Goal: Information Seeking & Learning: Find specific fact

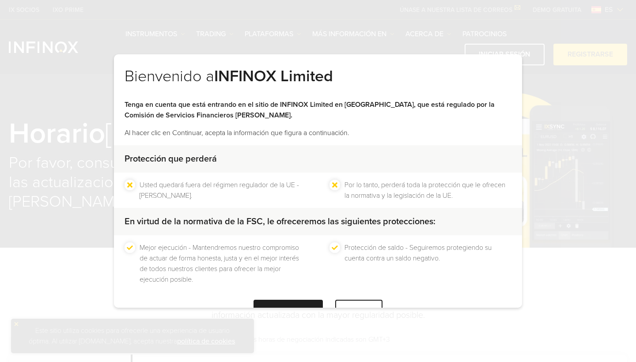
click at [287, 300] on div "CONTINUAR" at bounding box center [288, 311] width 69 height 22
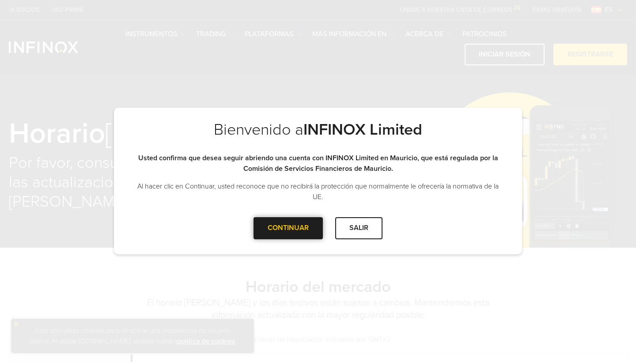
click at [288, 233] on div "CONTINUAR" at bounding box center [288, 228] width 69 height 22
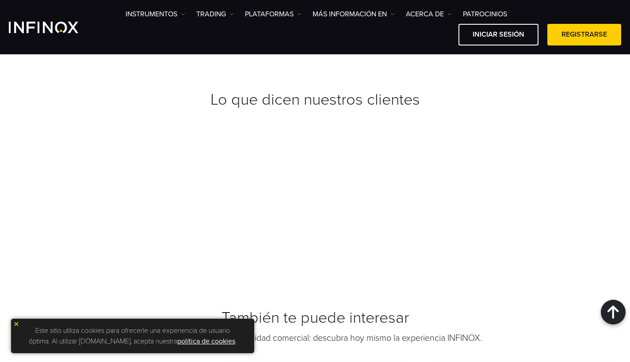
scroll to position [749, 0]
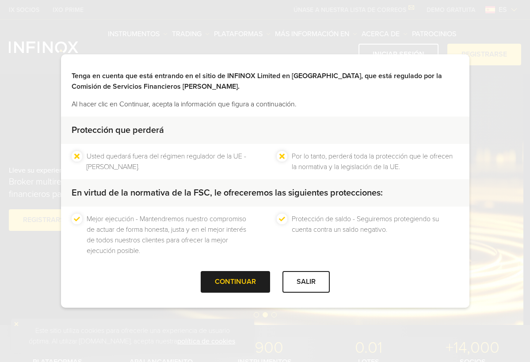
scroll to position [28, 0]
click at [227, 284] on div "CONTINUAR" at bounding box center [235, 283] width 69 height 22
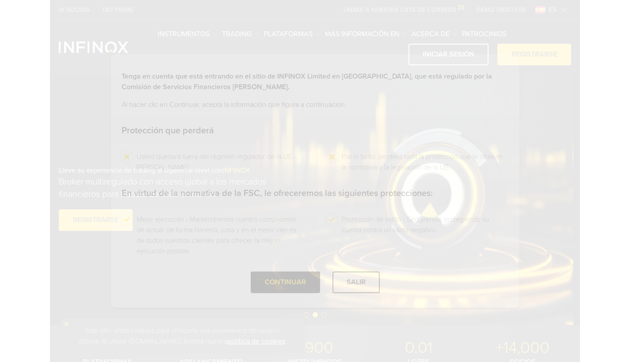
scroll to position [0, 0]
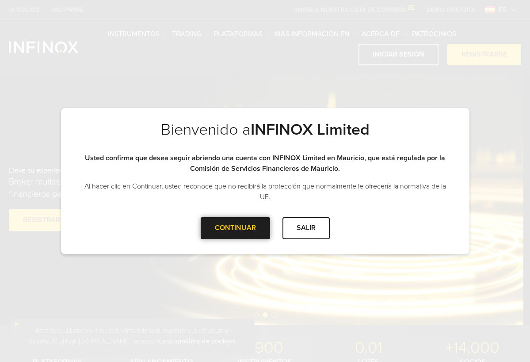
click at [244, 228] on div "CONTINUAR" at bounding box center [235, 228] width 69 height 22
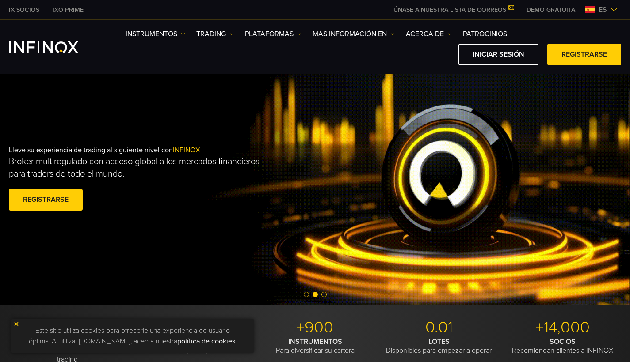
scroll to position [4, 0]
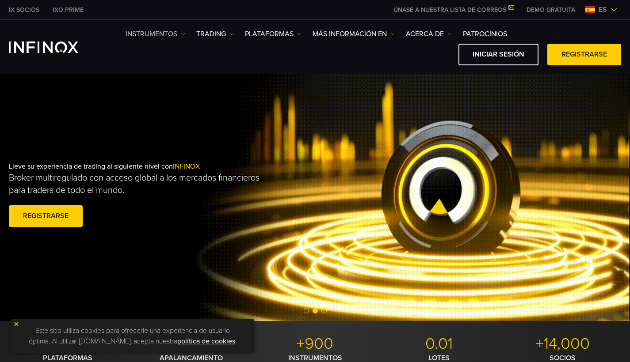
click at [182, 33] on img at bounding box center [183, 34] width 4 height 4
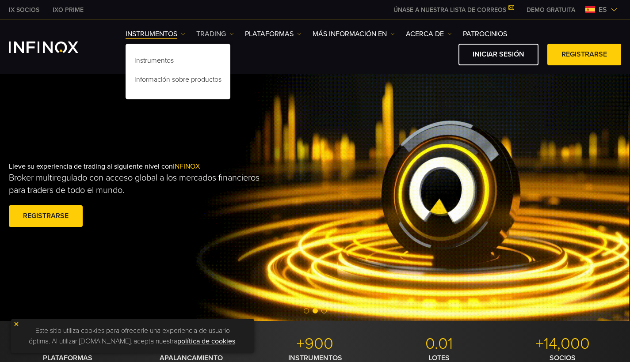
click at [232, 34] on img at bounding box center [231, 34] width 4 height 4
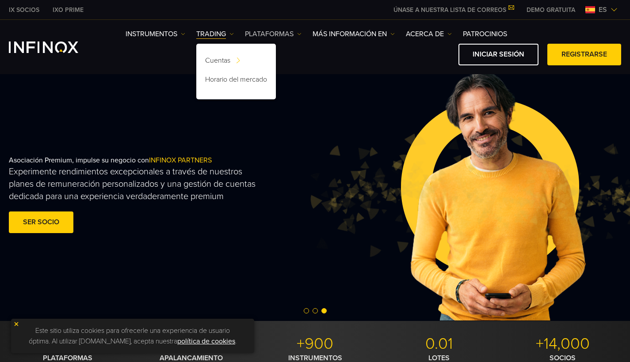
click at [297, 33] on link "PLATAFORMAS" at bounding box center [273, 34] width 57 height 11
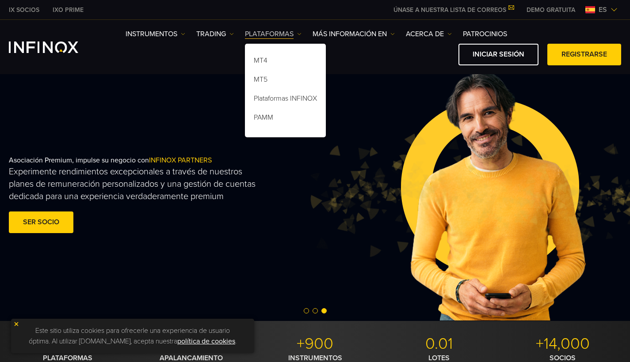
scroll to position [0, 0]
click at [392, 34] on img at bounding box center [392, 34] width 4 height 4
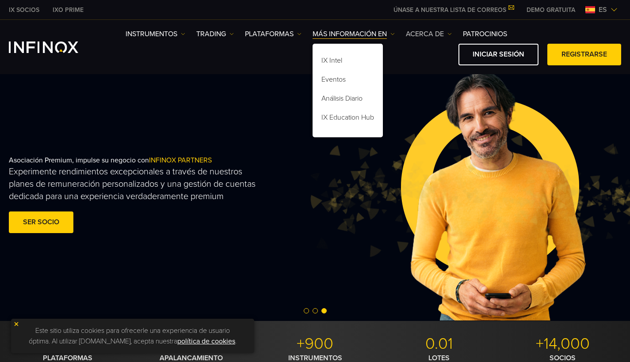
click at [449, 35] on img at bounding box center [449, 34] width 4 height 4
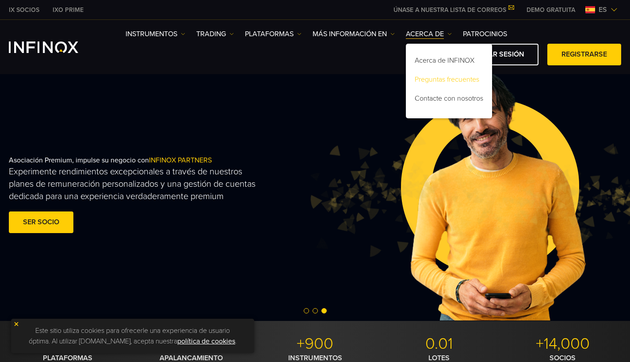
click at [429, 84] on link "Preguntas frecuentes" at bounding box center [449, 81] width 86 height 19
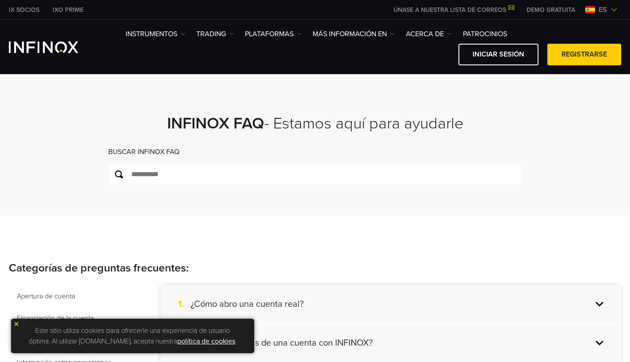
click at [15, 325] on img at bounding box center [16, 324] width 6 height 6
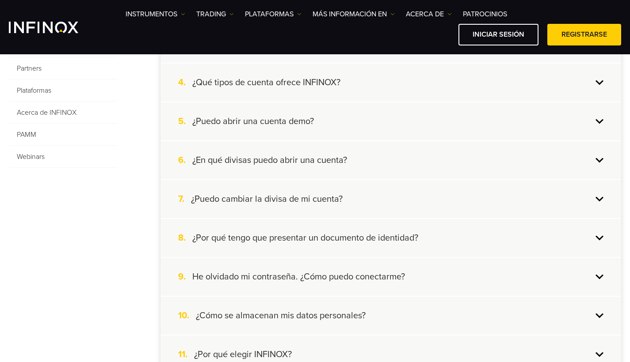
scroll to position [320, 0]
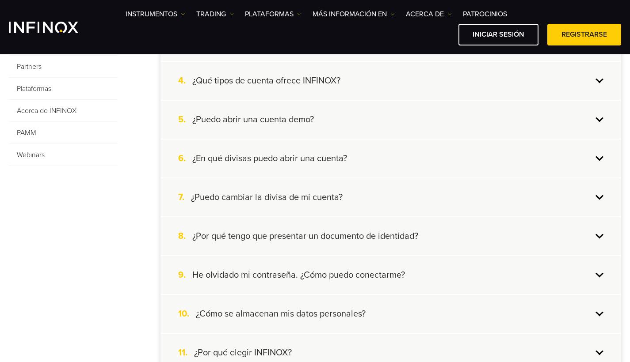
click at [581, 200] on div "7. ¿Puedo cambiar la divisa de mi cuenta?" at bounding box center [390, 198] width 461 height 38
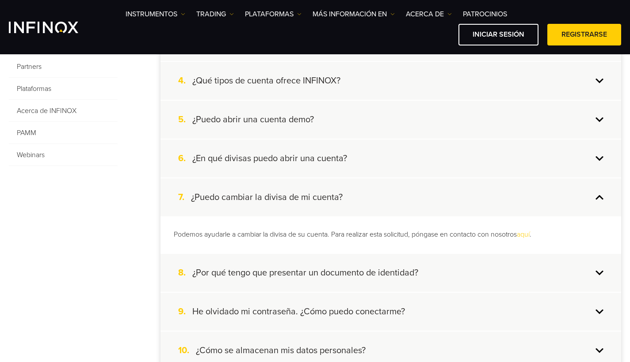
click at [581, 200] on div "7. ¿Puedo cambiar la divisa de mi cuenta?" at bounding box center [390, 198] width 461 height 38
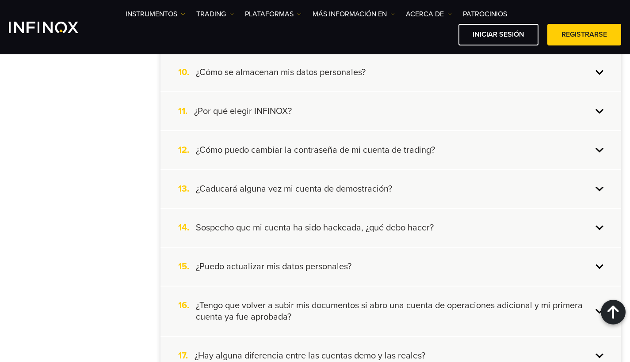
scroll to position [563, 0]
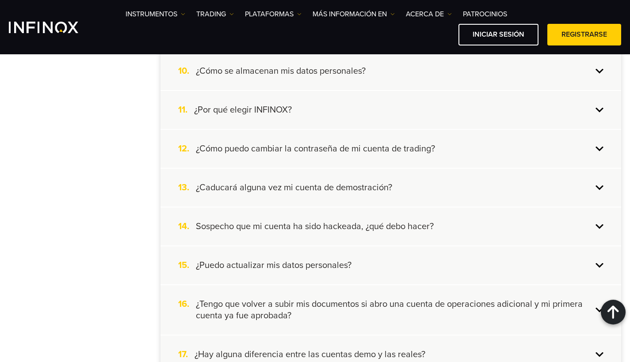
click at [595, 187] on div "13. ¿Caducará alguna vez mi cuenta de demostración?" at bounding box center [390, 188] width 461 height 38
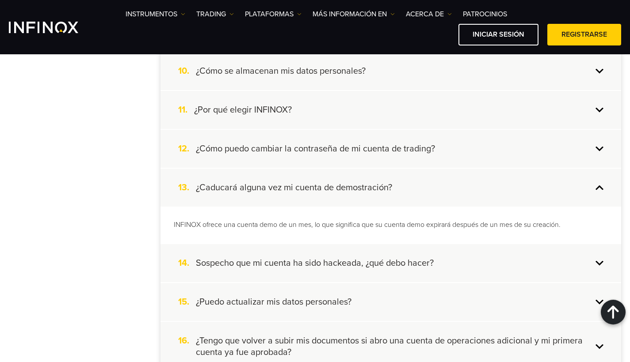
click at [595, 187] on div "13. ¿Caducará alguna vez mi cuenta de demostración?" at bounding box center [390, 188] width 461 height 38
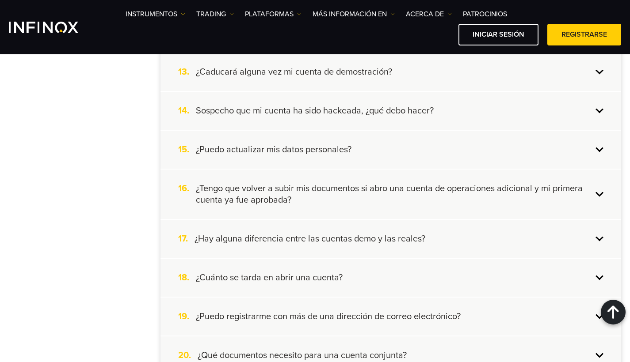
scroll to position [681, 0]
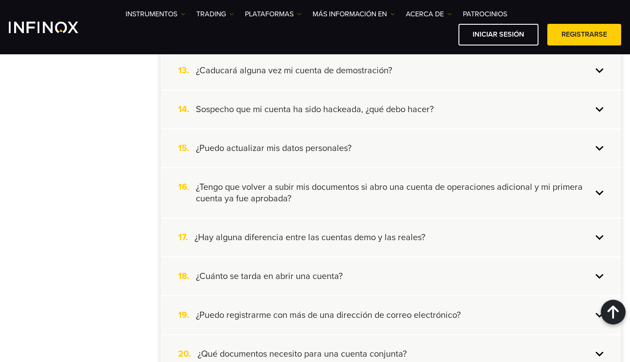
click at [590, 194] on h4 "¿Tengo que volver a subir mis documentos si abro una cuenta de operaciones adic…" at bounding box center [394, 193] width 396 height 23
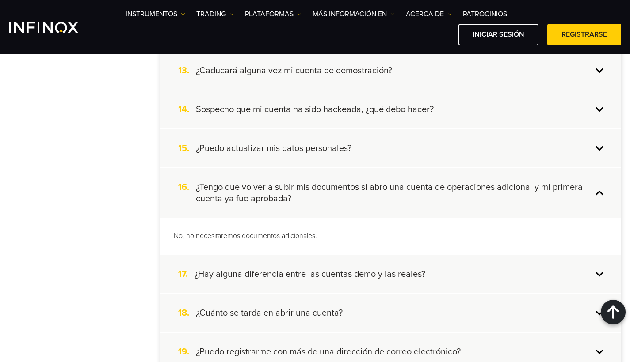
click at [590, 194] on h4 "¿Tengo que volver a subir mis documentos si abro una cuenta de operaciones adic…" at bounding box center [394, 193] width 396 height 23
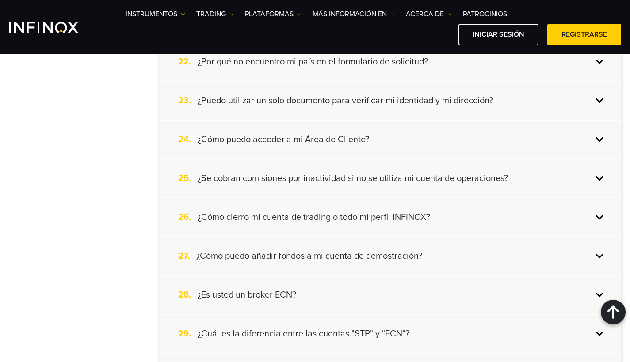
scroll to position [1053, 0]
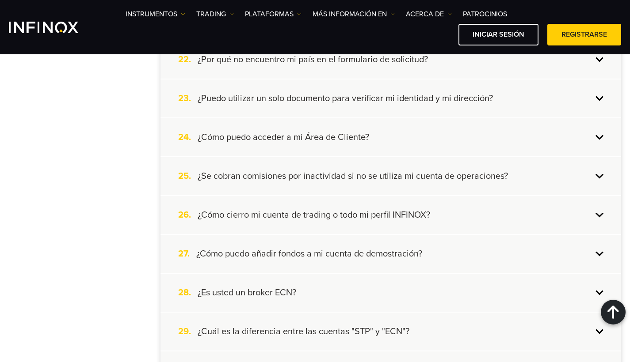
click at [600, 177] on div "25. ¿Se cobran comisiones por inactividad si no se utiliza mi cuenta de operaci…" at bounding box center [390, 176] width 461 height 38
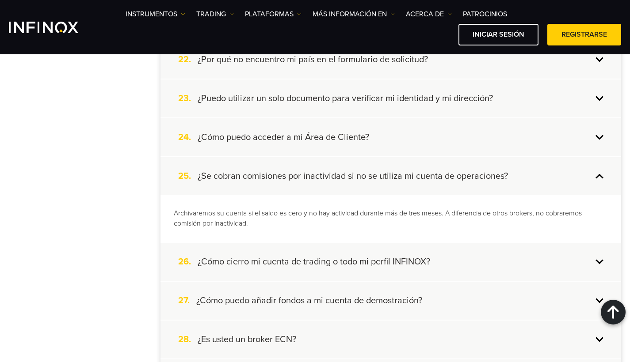
click at [600, 177] on div "25. ¿Se cobran comisiones por inactividad si no se utiliza mi cuenta de operaci…" at bounding box center [390, 176] width 461 height 38
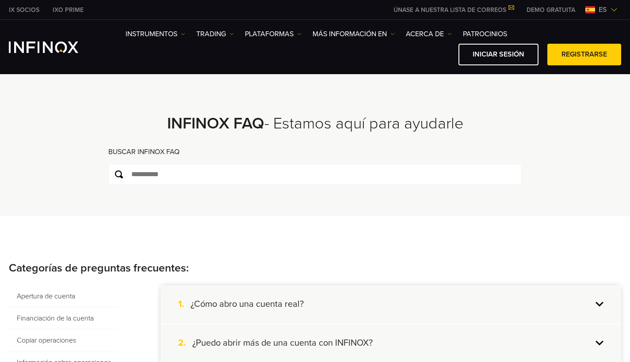
scroll to position [0, 0]
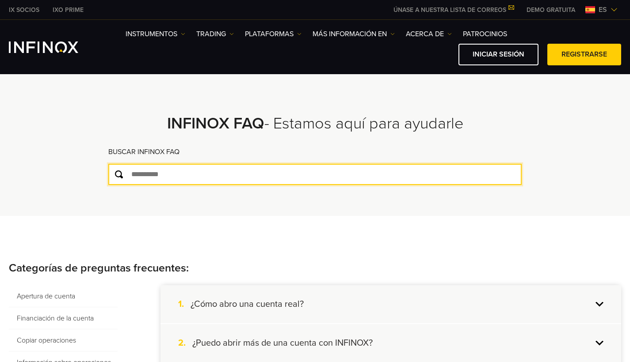
click at [152, 173] on input "text" at bounding box center [314, 174] width 413 height 21
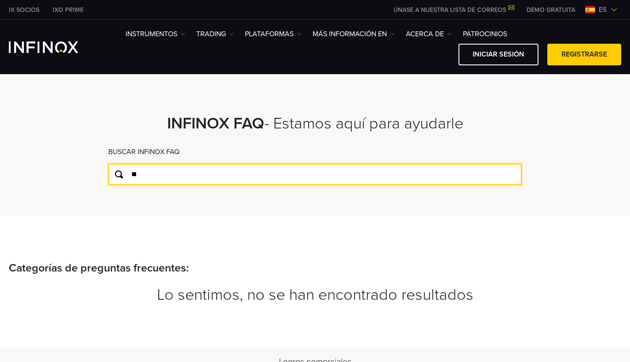
type input "*"
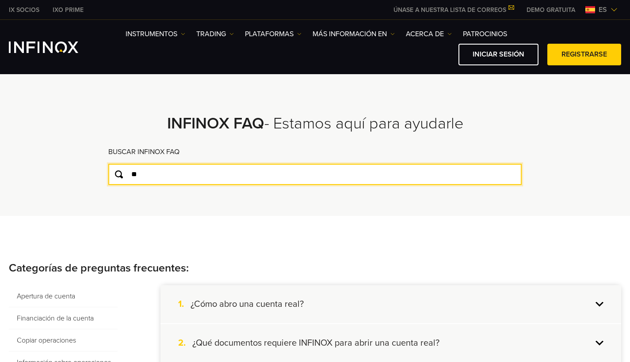
type input "*"
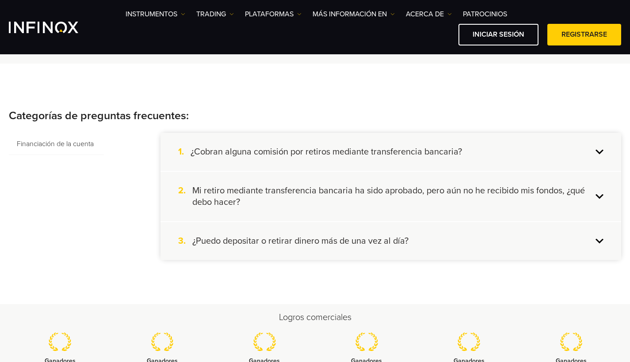
scroll to position [133, 0]
click at [598, 149] on div "1. ¿Cobran alguna comisión por retiros mediante transferencia bancaria?" at bounding box center [390, 152] width 461 height 38
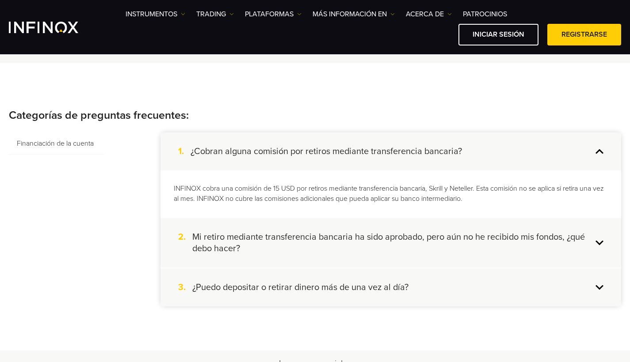
click at [598, 149] on div "1. ¿Cobran alguna comisión por retiros mediante transferencia bancaria?" at bounding box center [390, 152] width 461 height 38
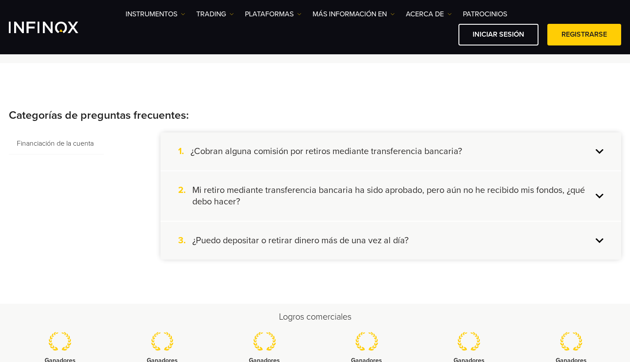
click at [592, 197] on div "2. Mi retiro mediante transferencia bancaria ha sido aprobado, pero aún no he r…" at bounding box center [390, 195] width 461 height 49
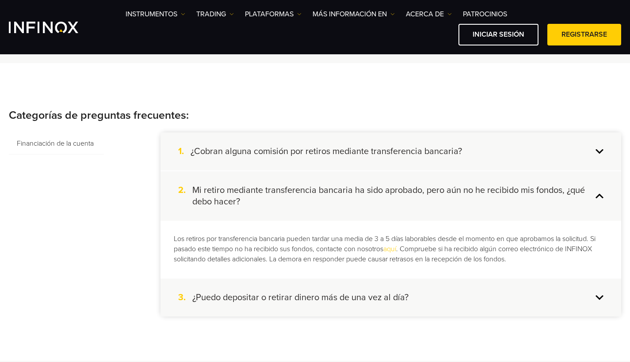
click at [592, 197] on div "2. Mi retiro mediante transferencia bancaria ha sido aprobado, pero aún no he r…" at bounding box center [390, 195] width 461 height 49
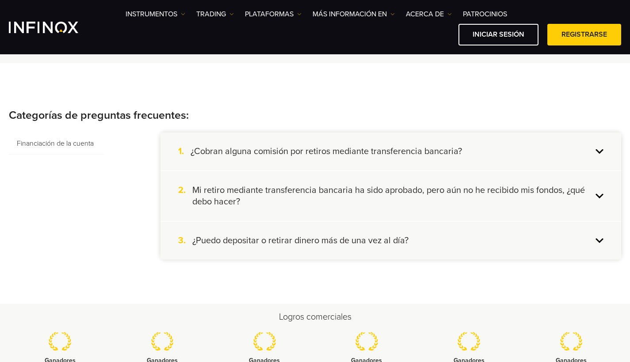
click at [597, 240] on div "3. ¿Puedo depositar o retirar dinero más de una vez al día?" at bounding box center [390, 241] width 461 height 38
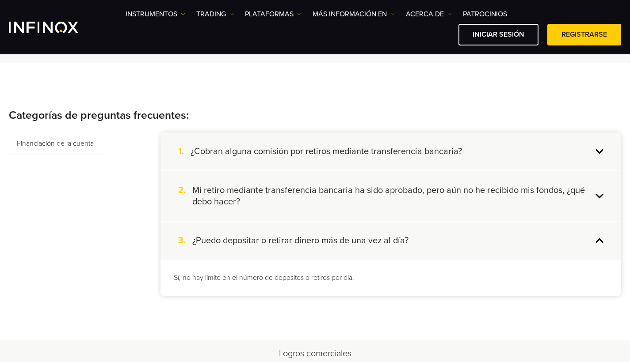
click at [597, 240] on div "3. ¿Puedo depositar o retirar dinero más de una vez al día?" at bounding box center [390, 241] width 461 height 38
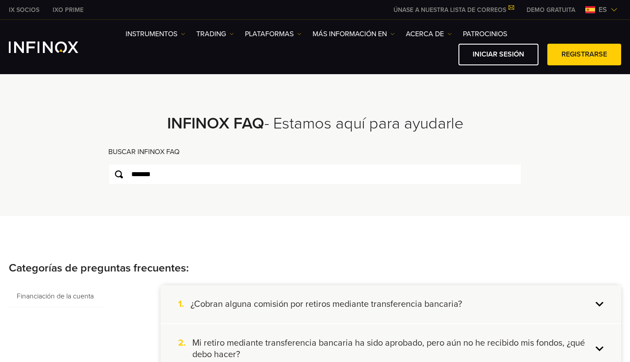
scroll to position [0, 0]
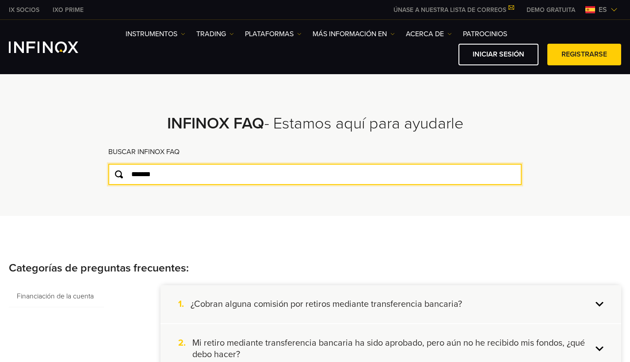
click at [168, 177] on input "*******" at bounding box center [314, 174] width 413 height 21
type input "*"
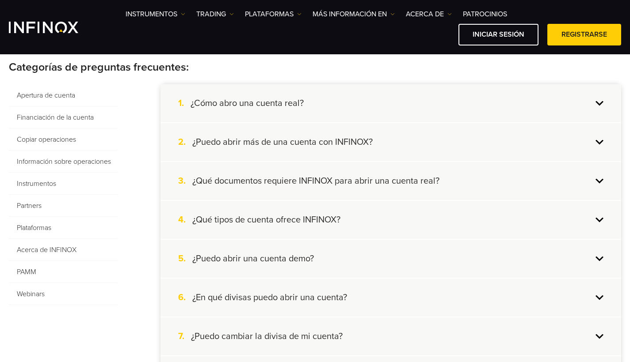
scroll to position [186, 0]
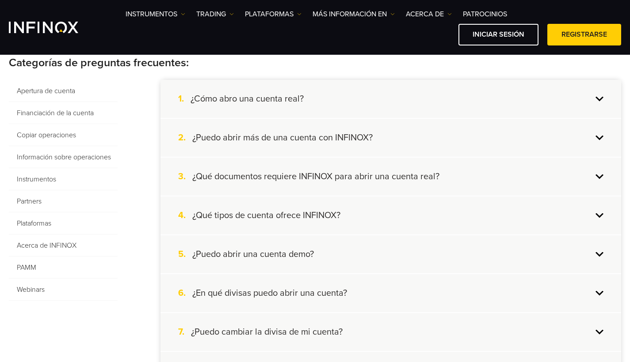
click at [72, 116] on span "Financiación de la cuenta" at bounding box center [63, 113] width 109 height 22
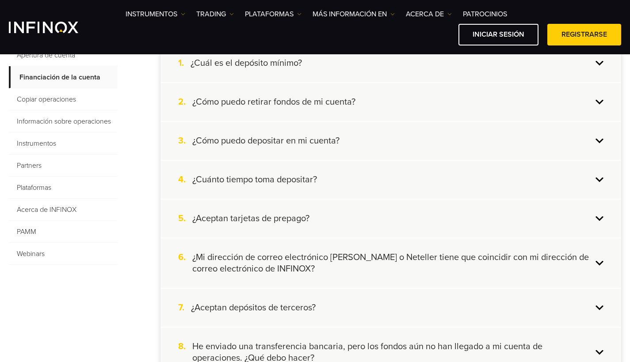
scroll to position [222, 0]
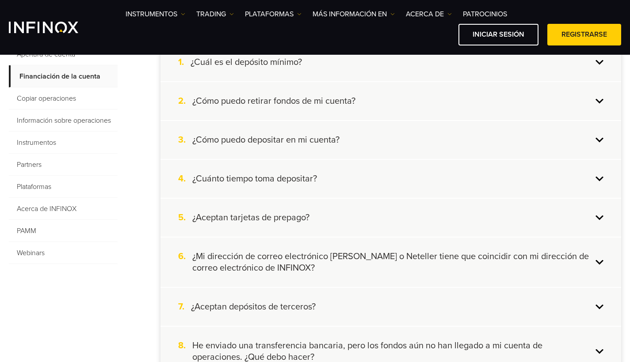
click at [599, 104] on div "2. ¿Cómo puedo retirar fondos de mi cuenta?" at bounding box center [390, 101] width 461 height 38
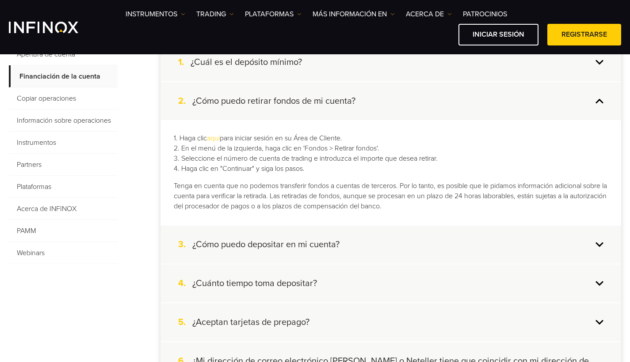
click at [599, 104] on div "2. ¿Cómo puedo retirar fondos de mi cuenta?" at bounding box center [390, 101] width 461 height 38
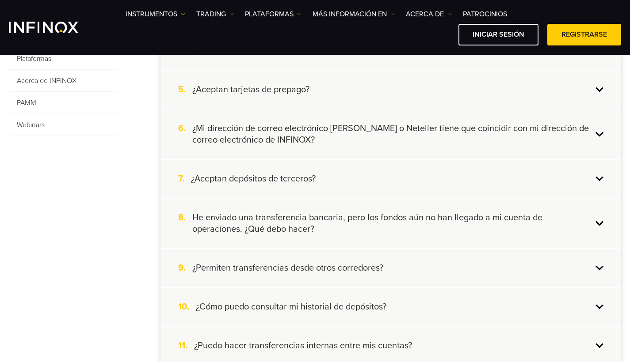
scroll to position [358, 0]
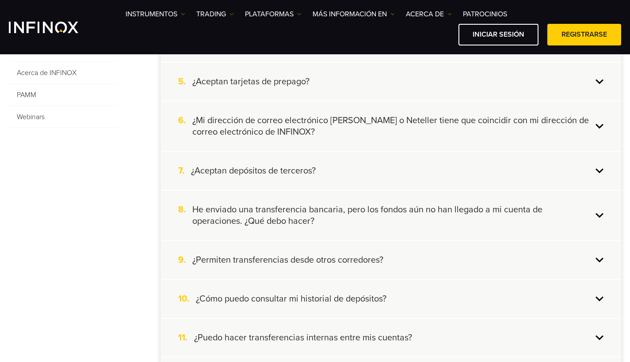
click at [597, 139] on div "6. ¿Mi dirección de correo electrónico de Skrill o Neteller tiene que coincidir…" at bounding box center [390, 126] width 461 height 49
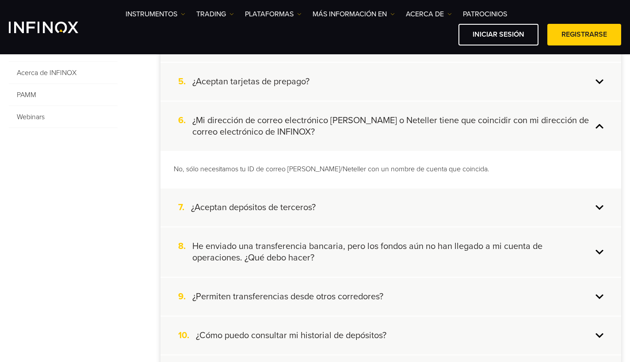
click at [597, 139] on div "6. ¿Mi dirección de correo electrónico de Skrill o Neteller tiene que coincidir…" at bounding box center [390, 126] width 461 height 49
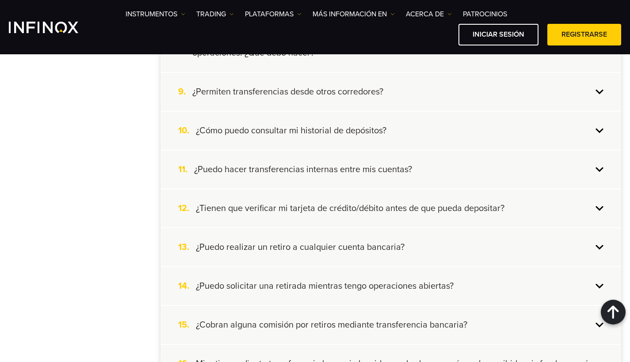
scroll to position [536, 0]
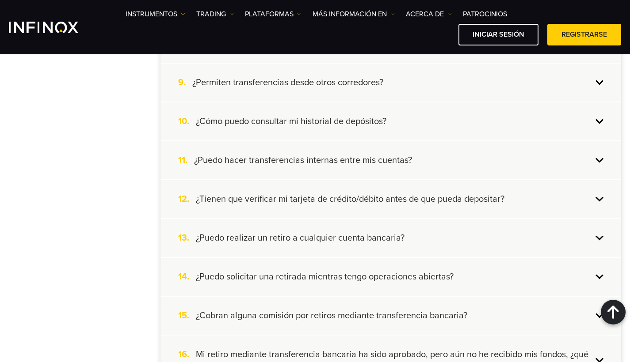
click at [599, 159] on div "11. ¿Puedo hacer transferencias internas entre mis cuentas?" at bounding box center [390, 160] width 461 height 38
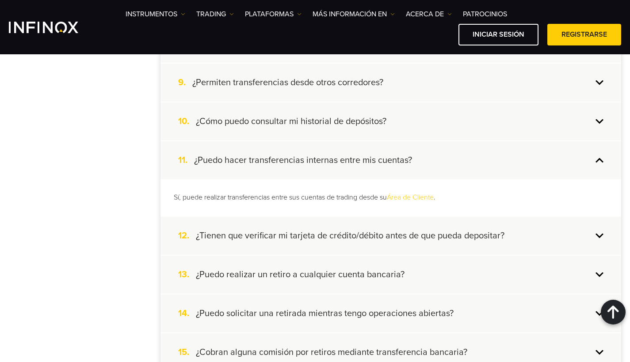
click at [599, 159] on div "11. ¿Puedo hacer transferencias internas entre mis cuentas?" at bounding box center [390, 160] width 461 height 38
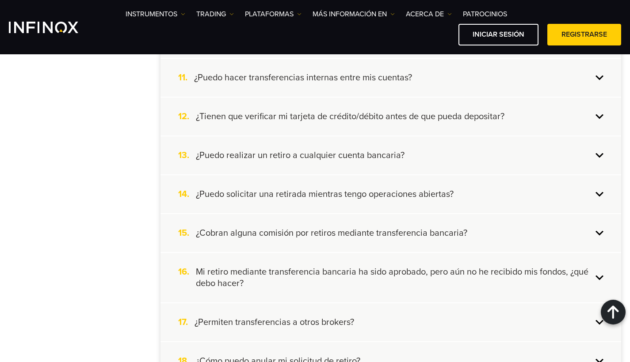
scroll to position [619, 0]
click at [598, 126] on div "12. ¿Tienen que verificar mi tarjeta de crédito/débito antes de que pueda depos…" at bounding box center [390, 116] width 461 height 38
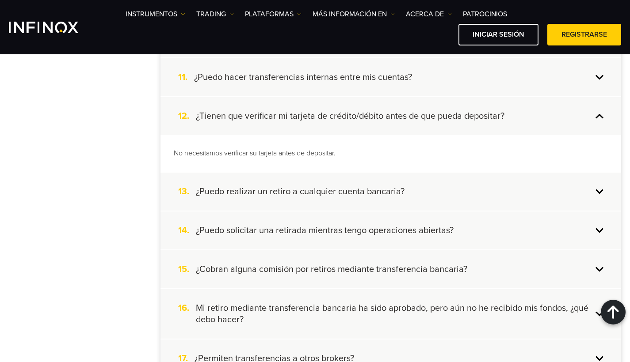
click at [598, 126] on div "12. ¿Tienen que verificar mi tarjeta de crédito/débito antes de que pueda depos…" at bounding box center [390, 116] width 461 height 38
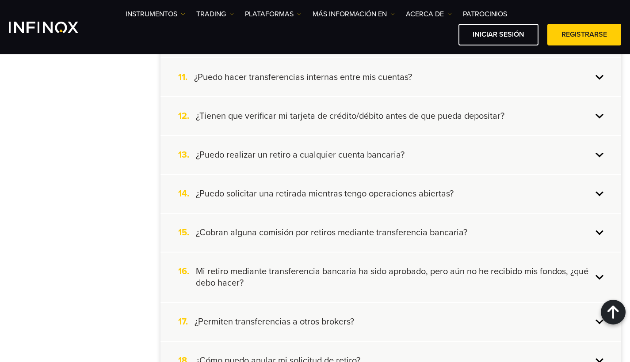
click at [596, 118] on div "12. ¿Tienen que verificar mi tarjeta de crédito/débito antes de que pueda depos…" at bounding box center [390, 116] width 461 height 38
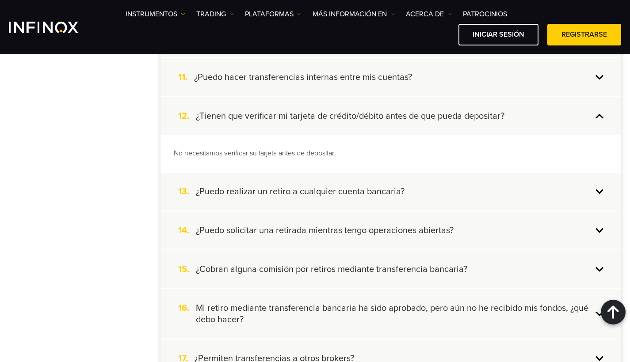
click at [596, 118] on div "12. ¿Tienen que verificar mi tarjeta de crédito/débito antes de que pueda depos…" at bounding box center [390, 116] width 461 height 38
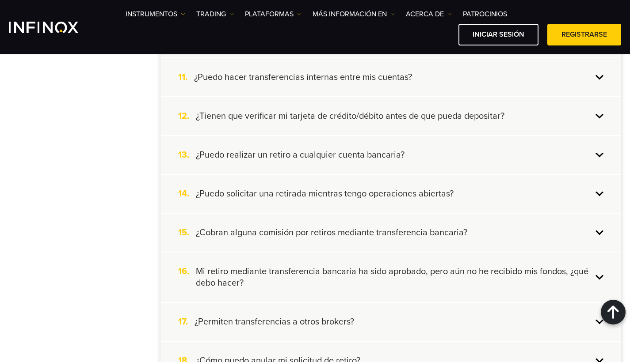
click at [596, 152] on div "13. ¿Puedo realizar un retiro a cualquier cuenta bancaria?" at bounding box center [390, 155] width 461 height 38
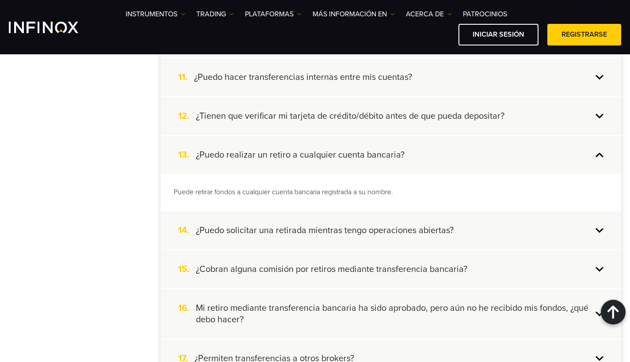
click at [596, 152] on div "13. ¿Puedo realizar un retiro a cualquier cuenta bancaria?" at bounding box center [390, 155] width 461 height 38
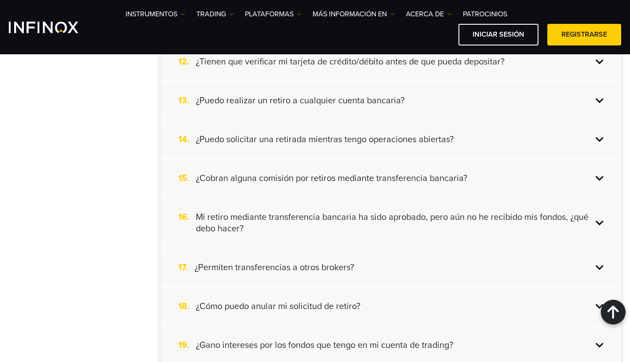
scroll to position [675, 0]
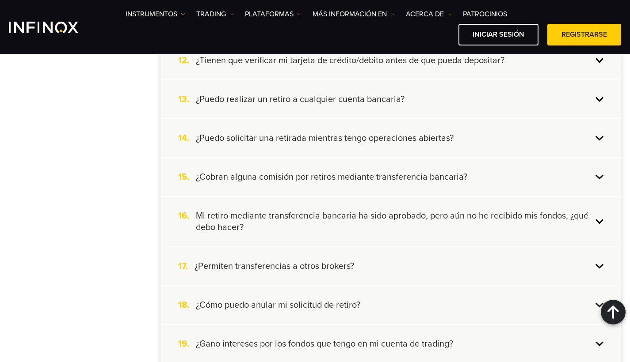
click at [600, 139] on div "14. ¿Puedo solicitar una retirada mientras tengo operaciones abiertas?" at bounding box center [390, 138] width 461 height 38
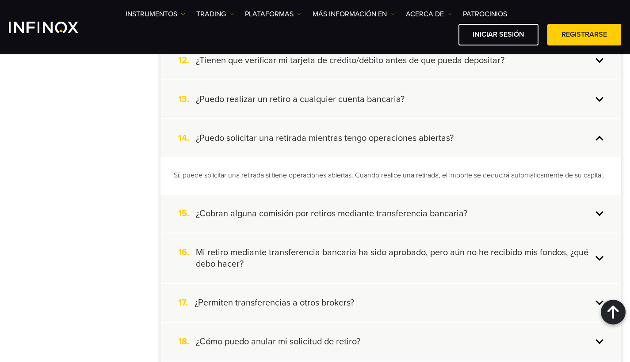
click at [600, 139] on div "14. ¿Puedo solicitar una retirada mientras tengo operaciones abiertas?" at bounding box center [390, 138] width 461 height 38
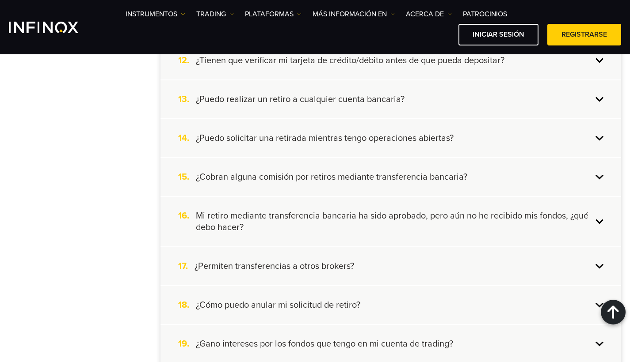
click at [601, 173] on div "15. ¿Cobran alguna comisión por retiros mediante transferencia bancaria?" at bounding box center [390, 177] width 461 height 38
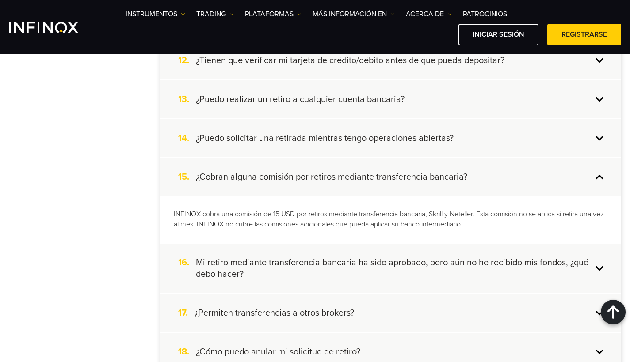
click at [601, 173] on div "15. ¿Cobran alguna comisión por retiros mediante transferencia bancaria?" at bounding box center [390, 177] width 461 height 38
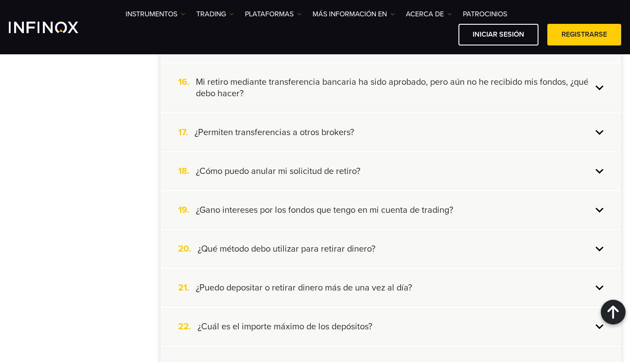
scroll to position [814, 0]
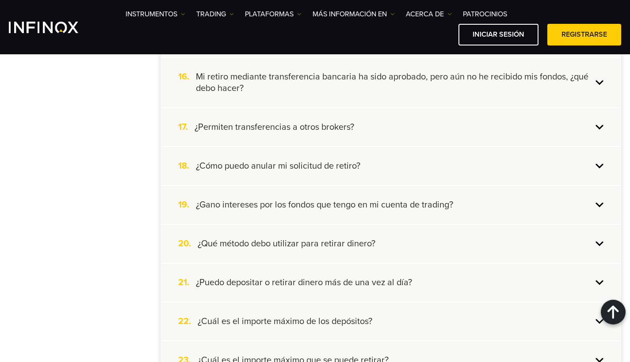
click at [598, 126] on div "17. ¿Permiten transferencias a otros brokers?" at bounding box center [390, 127] width 461 height 38
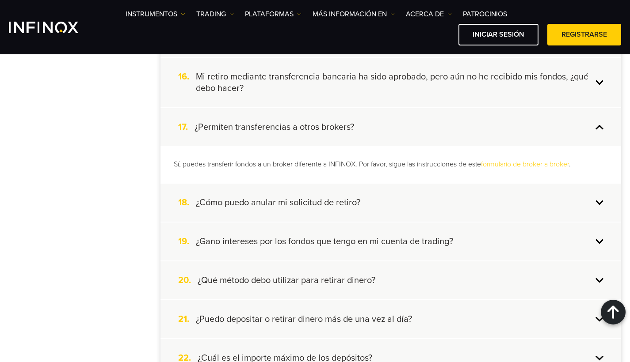
click at [598, 126] on div "17. ¿Permiten transferencias a otros brokers?" at bounding box center [390, 127] width 461 height 38
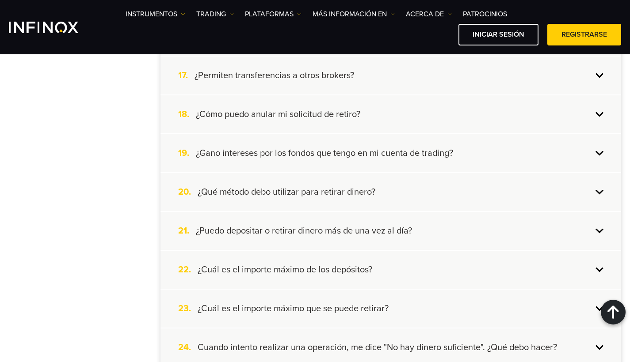
scroll to position [867, 0]
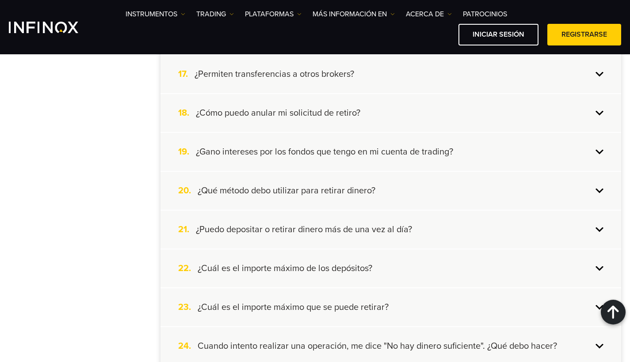
click at [598, 150] on div "19. ¿Gano intereses por los fondos que tengo en mi cuenta de trading?" at bounding box center [390, 152] width 461 height 38
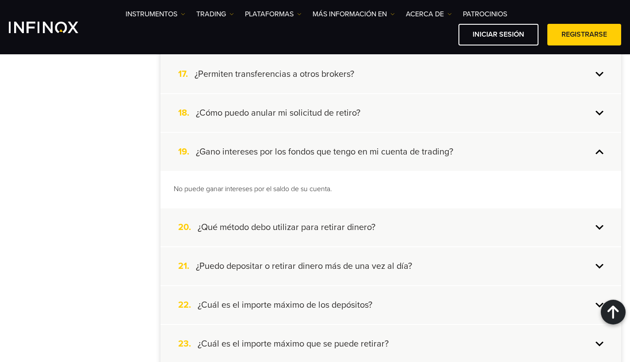
click at [598, 150] on div "19. ¿Gano intereses por los fondos que tengo en mi cuenta de trading?" at bounding box center [390, 152] width 461 height 38
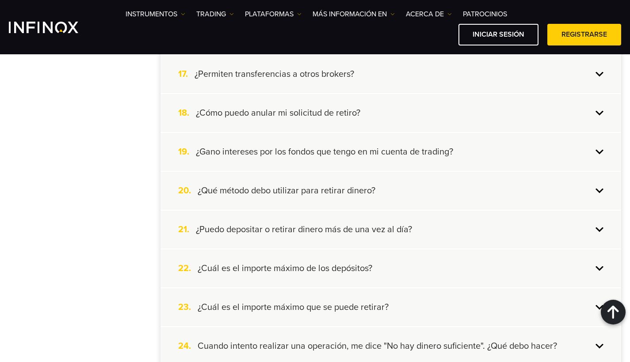
click at [593, 188] on div "20. ¿Qué método debo utilizar para retirar dinero?" at bounding box center [390, 191] width 461 height 38
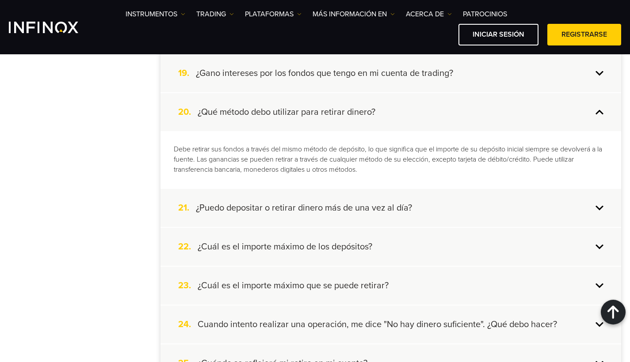
scroll to position [948, 0]
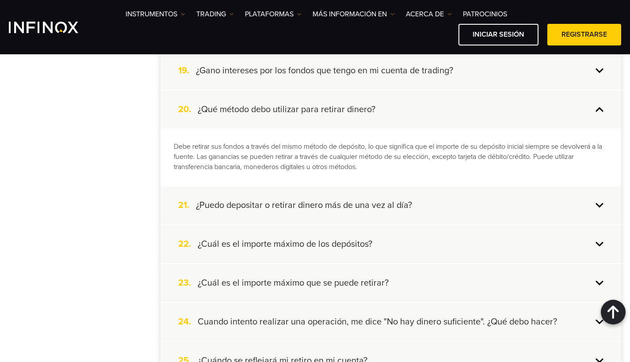
click at [601, 111] on div "20. ¿Qué método debo utilizar para retirar dinero?" at bounding box center [390, 110] width 461 height 38
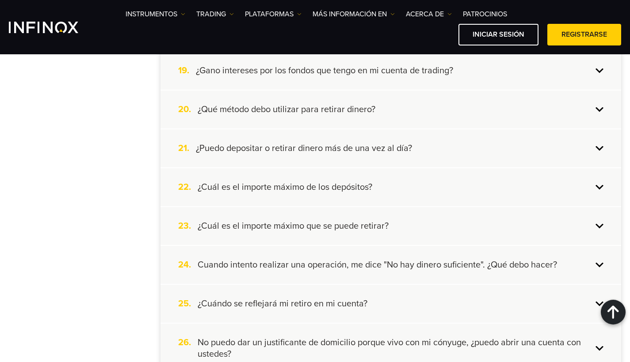
click at [595, 187] on div "22. ¿Cuál es el importe máximo de los depósitos?" at bounding box center [390, 187] width 461 height 38
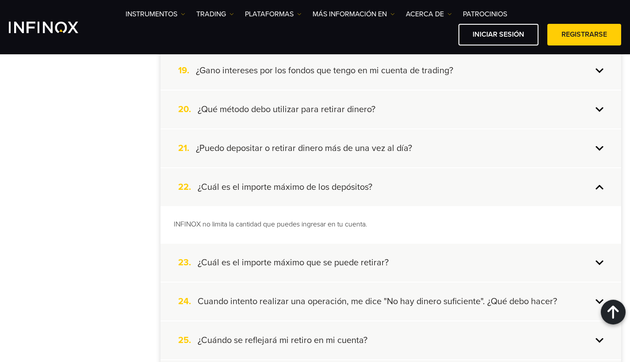
click at [595, 187] on div "22. ¿Cuál es el importe máximo de los depósitos?" at bounding box center [390, 187] width 461 height 38
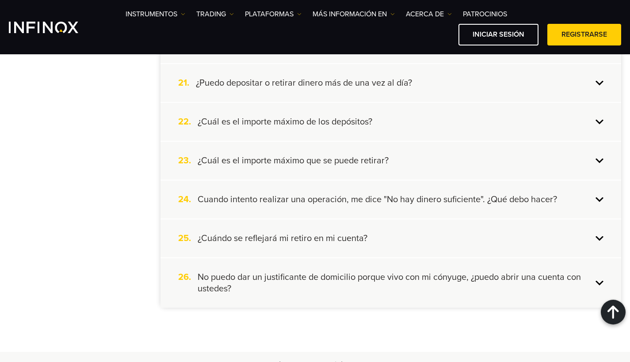
scroll to position [1020, 0]
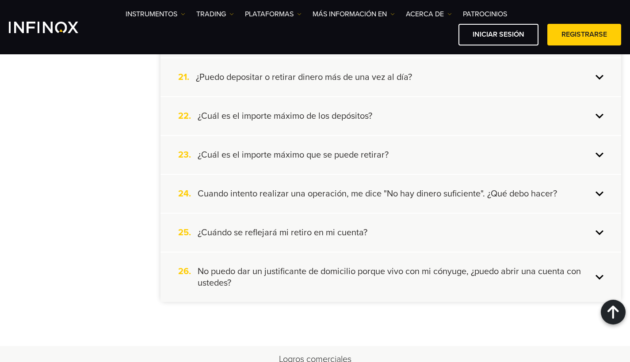
click at [597, 153] on div "23. ¿Cuál es el importe máximo que se puede retirar?" at bounding box center [390, 155] width 461 height 38
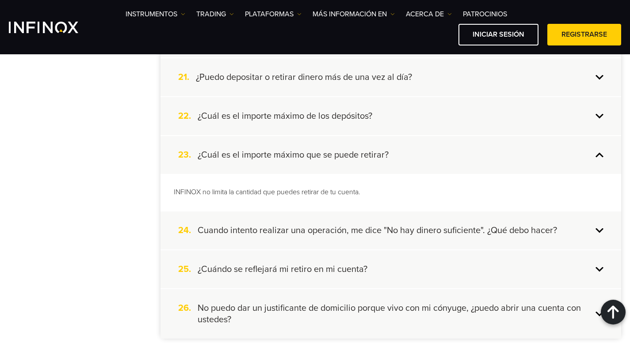
click at [597, 153] on div "23. ¿Cuál es el importe máximo que se puede retirar?" at bounding box center [390, 155] width 461 height 38
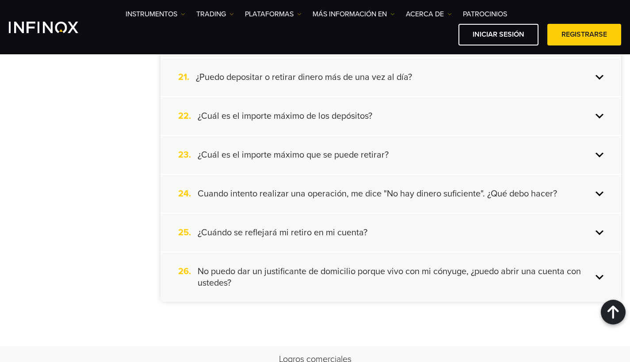
click at [597, 195] on div "24. Cuando intento realizar una operación, me dice "No hay dinero suficiente". …" at bounding box center [390, 194] width 461 height 38
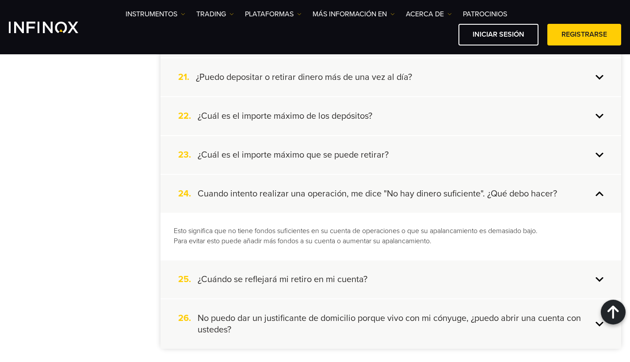
click at [597, 195] on div "24. Cuando intento realizar una operación, me dice "No hay dinero suficiente". …" at bounding box center [390, 194] width 461 height 38
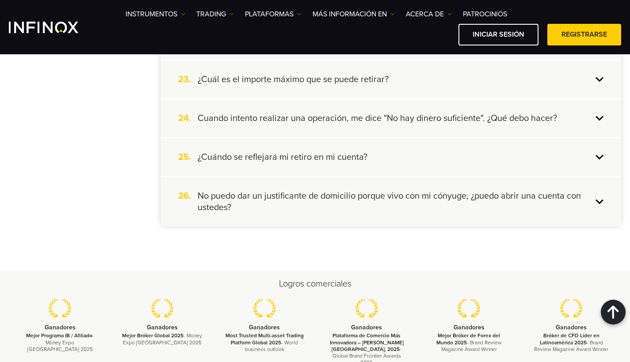
scroll to position [1096, 0]
click at [598, 160] on div "25. ¿Cuándo se reflejará mi retiro en mi cuenta?" at bounding box center [390, 157] width 461 height 38
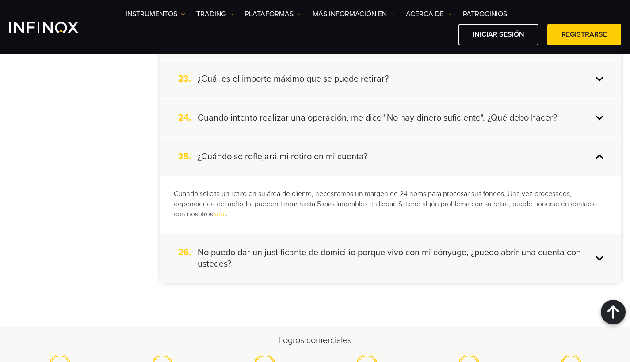
click at [598, 160] on div "25. ¿Cuándo se reflejará mi retiro en mi cuenta?" at bounding box center [390, 157] width 461 height 38
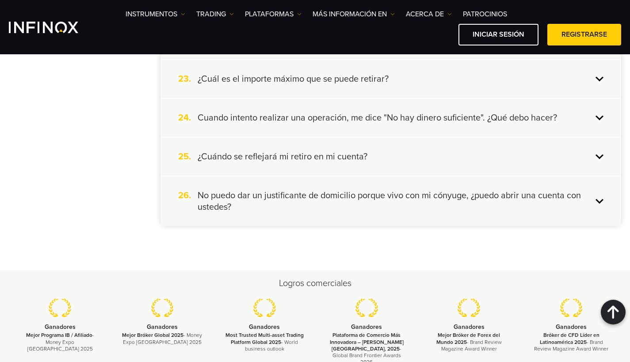
click at [601, 194] on div "26. No puedo dar un justificante de domicilio porque vivo con mi cónyuge, ¿pued…" at bounding box center [390, 201] width 461 height 49
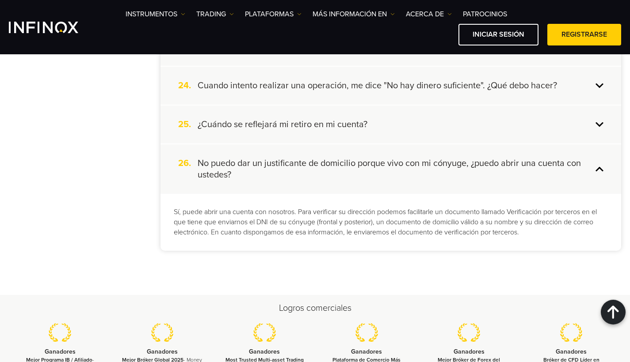
scroll to position [1133, 0]
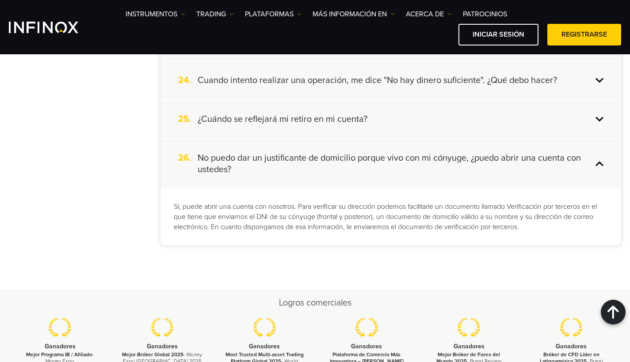
click at [598, 165] on div "26. No puedo dar un justificante de domicilio porque vivo con mi cónyuge, ¿pued…" at bounding box center [390, 163] width 461 height 49
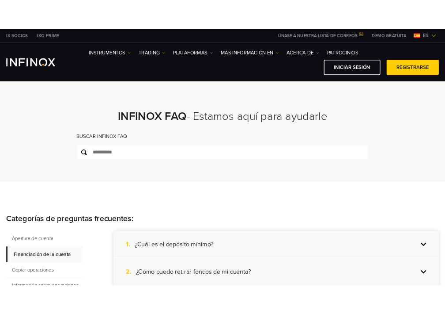
scroll to position [0, 0]
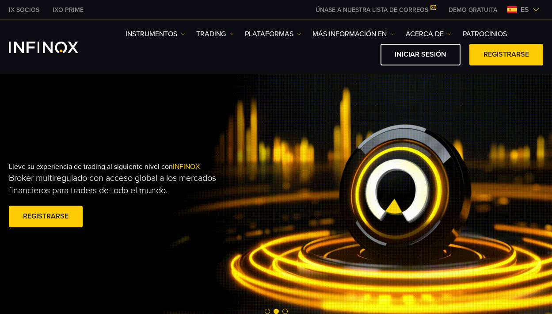
click at [240, 147] on div "Lleve su experiencia de trading al siguiente nivel con INFINOX Broker multiregu…" at bounding box center [276, 195] width 552 height 251
